Goal: Task Accomplishment & Management: Manage account settings

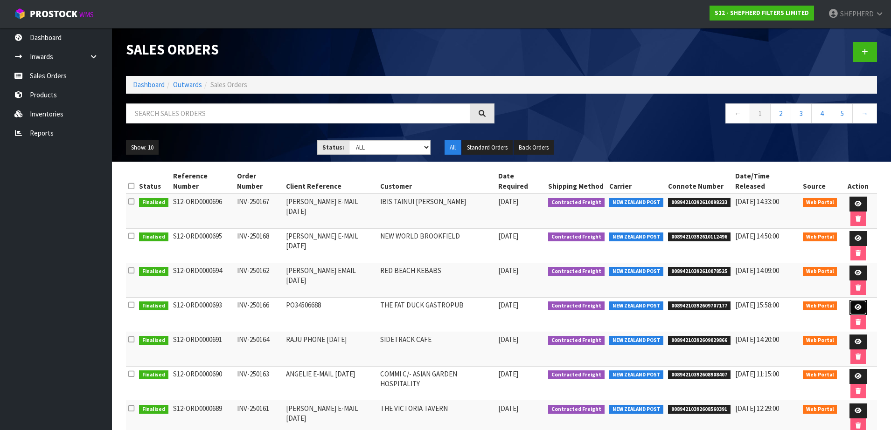
click at [854, 305] on icon at bounding box center [857, 308] width 7 height 6
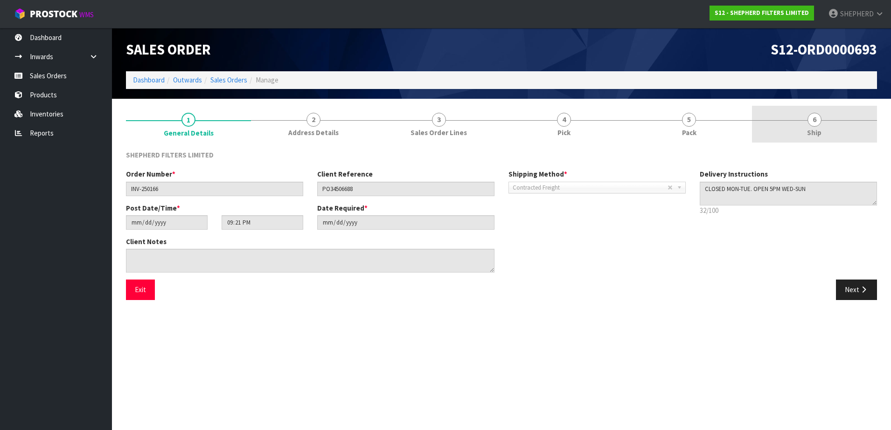
click at [814, 123] on span "6" at bounding box center [814, 120] width 14 height 14
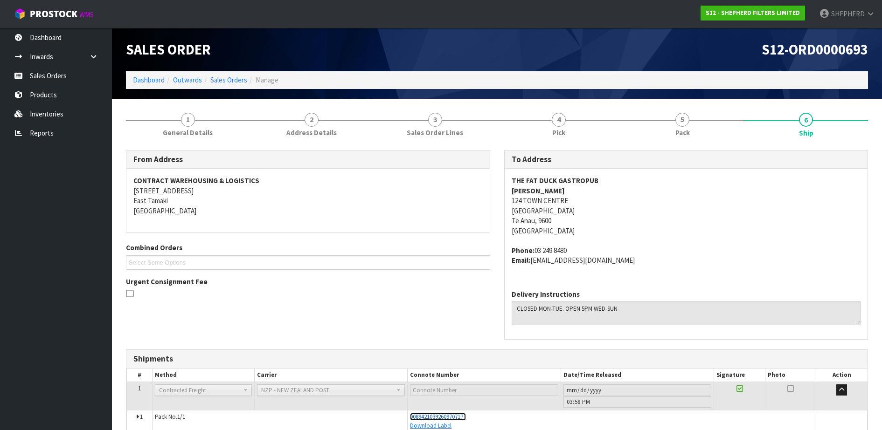
click at [441, 416] on span "00894210392609707177" at bounding box center [438, 417] width 56 height 8
click at [63, 81] on link "Sales Orders" at bounding box center [56, 75] width 112 height 19
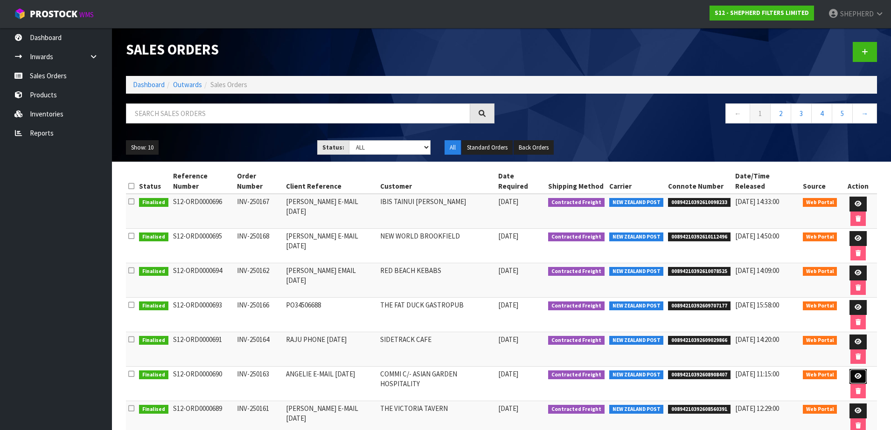
click at [854, 369] on link at bounding box center [857, 376] width 17 height 15
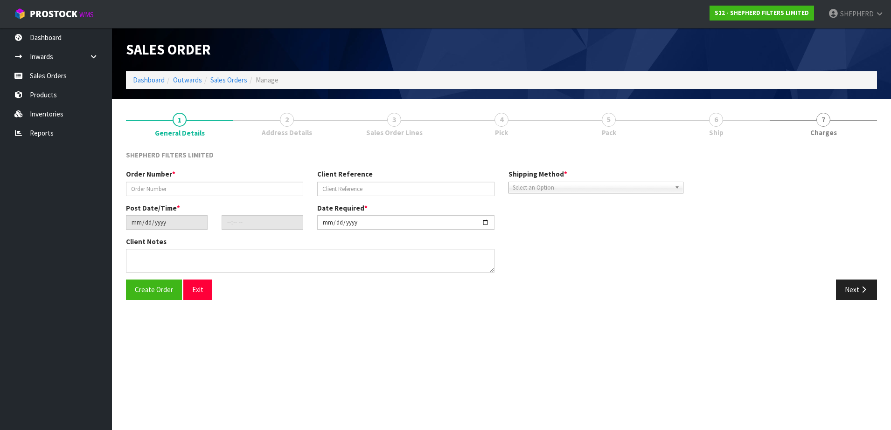
type input "INV-250163"
type input "ANGELIE E-MAIL [DATE]"
type input "[DATE]"
type input "07:24:00.000"
type input "[DATE]"
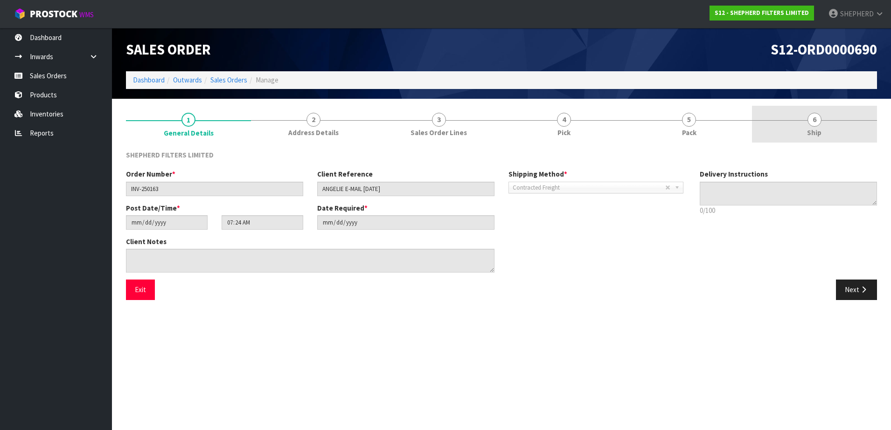
click at [815, 121] on span "6" at bounding box center [814, 120] width 14 height 14
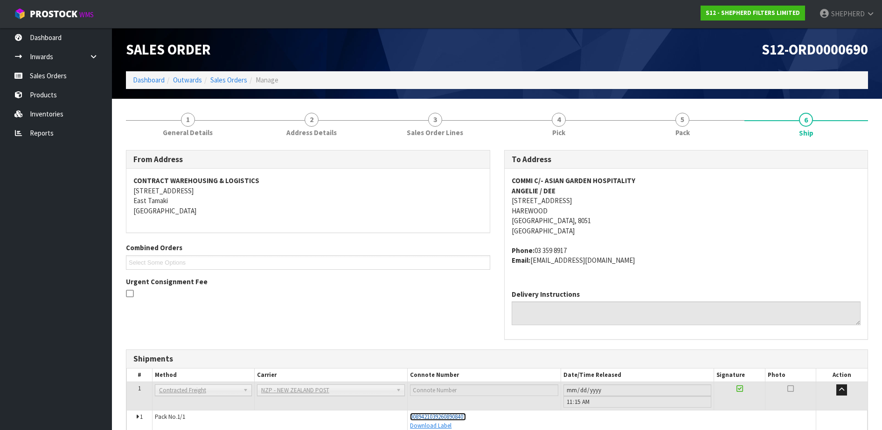
click at [444, 418] on span "00894210392608908407" at bounding box center [438, 417] width 56 height 8
